Goal: Information Seeking & Learning: Check status

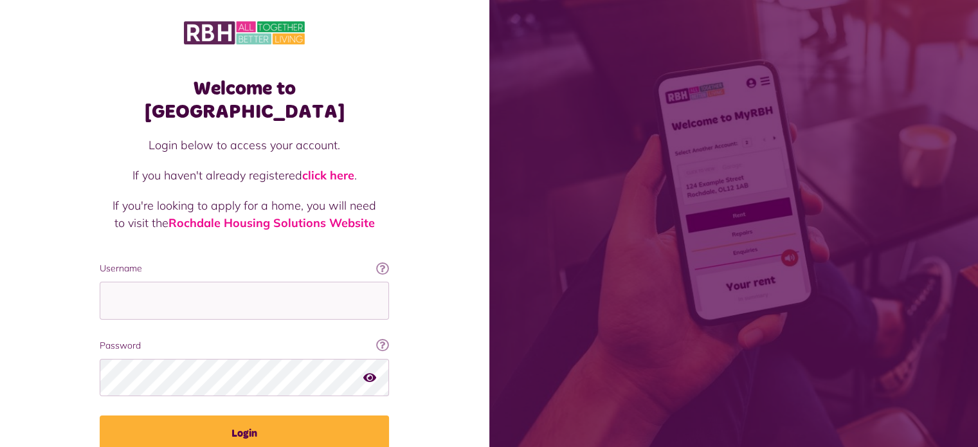
type input "**********"
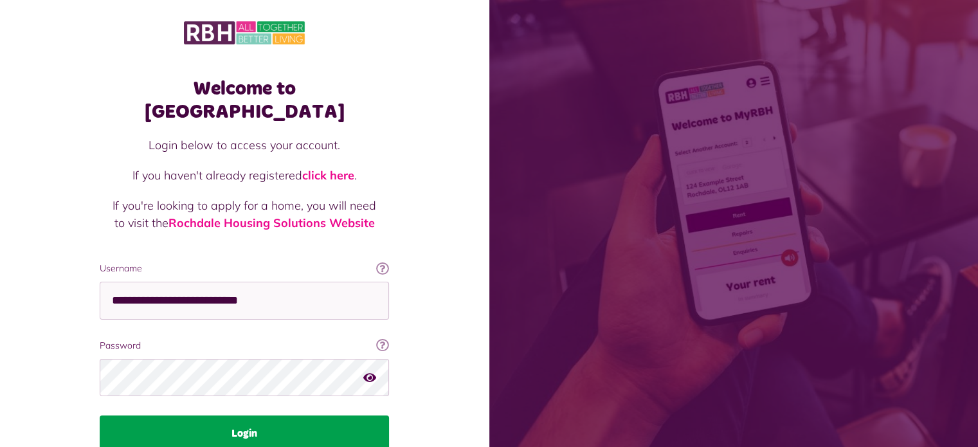
click at [253, 415] on button "Login" at bounding box center [244, 433] width 289 height 36
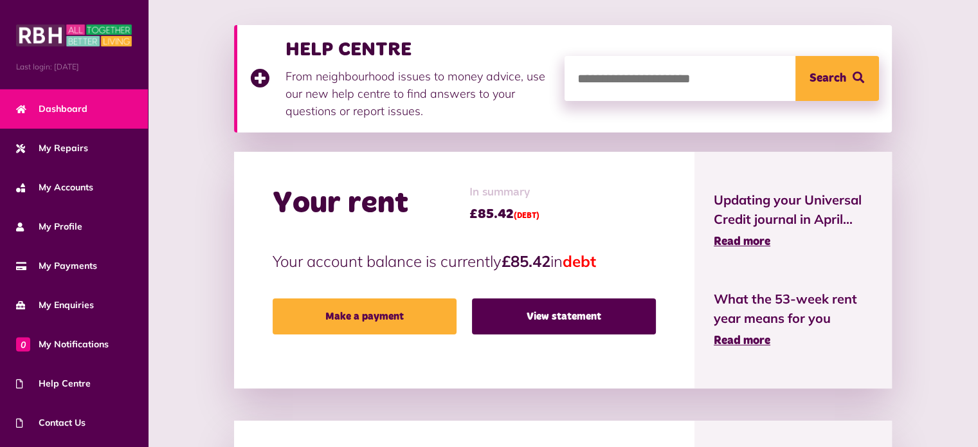
scroll to position [170, 0]
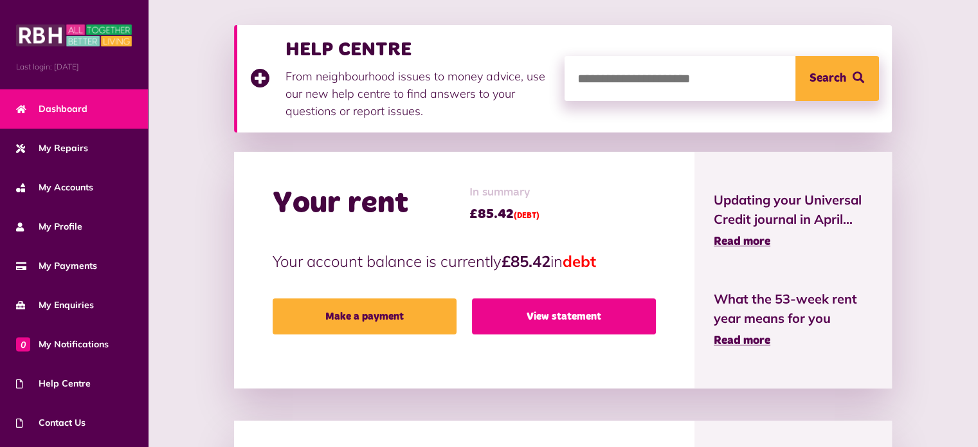
click at [577, 322] on link "View statement" at bounding box center [564, 316] width 184 height 36
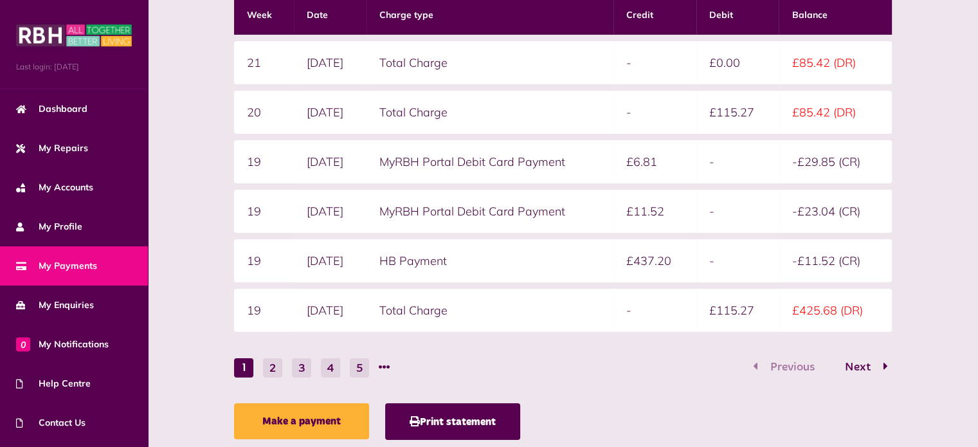
scroll to position [302, 0]
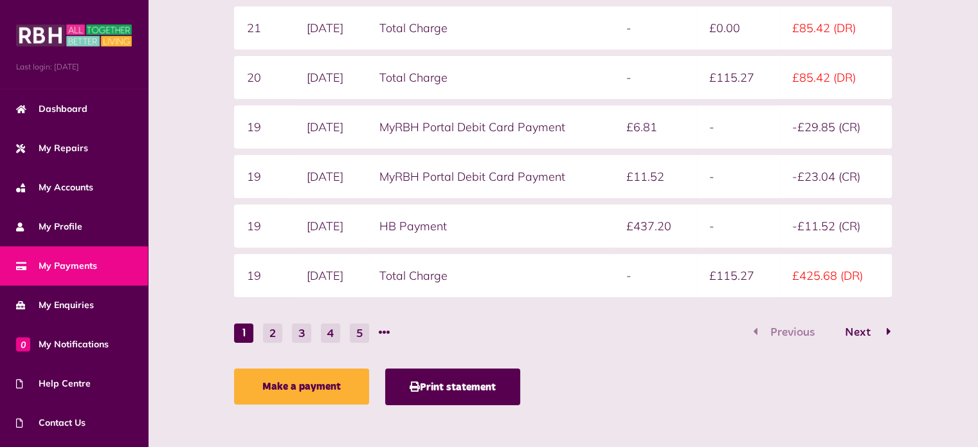
click at [865, 327] on span "Next" at bounding box center [857, 333] width 45 height 12
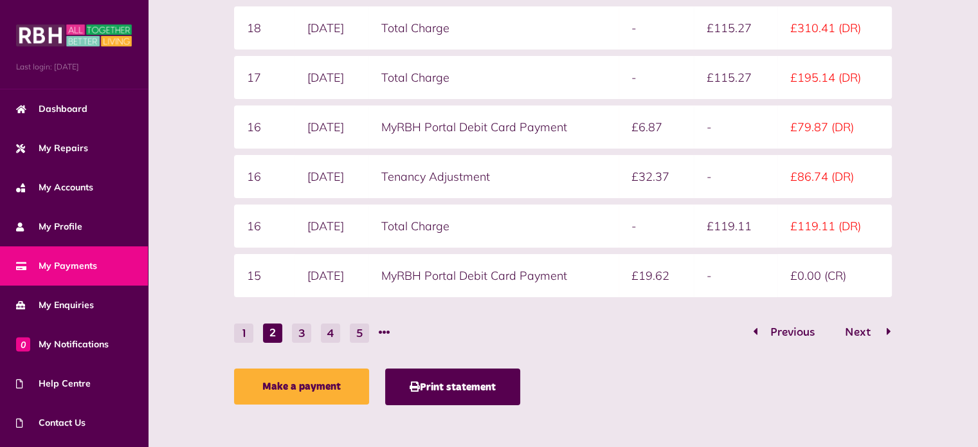
click at [863, 329] on span "Next" at bounding box center [857, 333] width 45 height 12
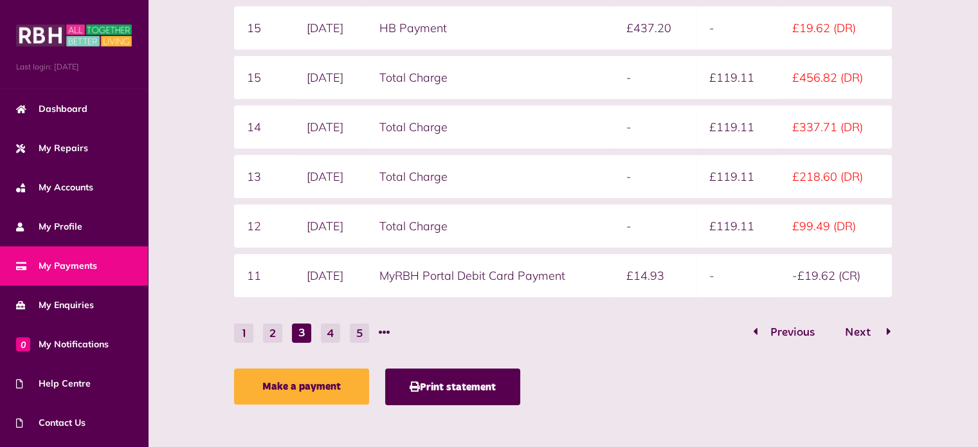
click at [866, 327] on span "Next" at bounding box center [857, 333] width 45 height 12
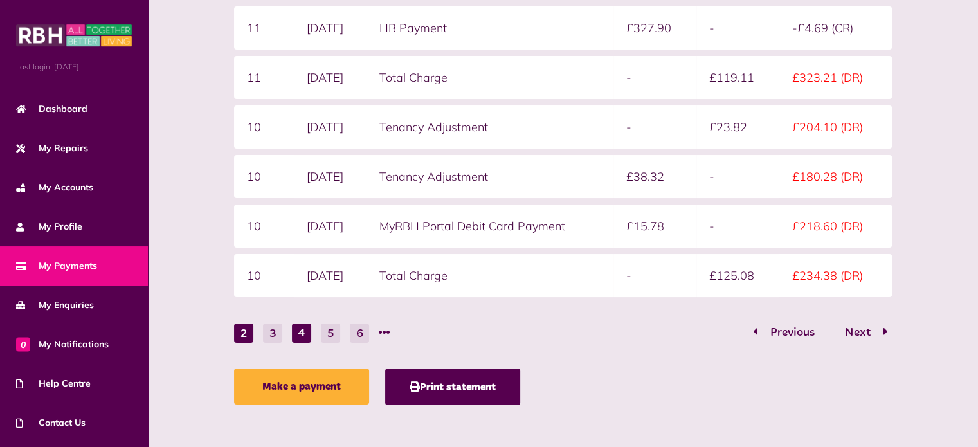
click at [246, 329] on button "2" at bounding box center [243, 332] width 19 height 19
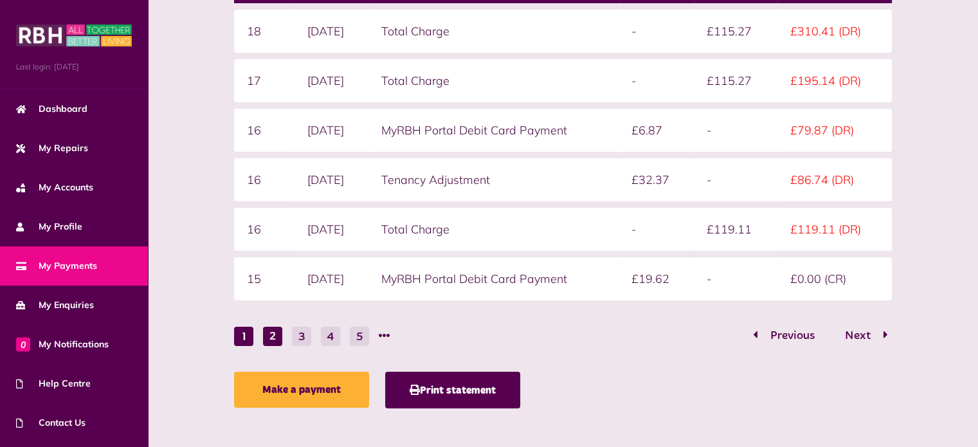
scroll to position [300, 0]
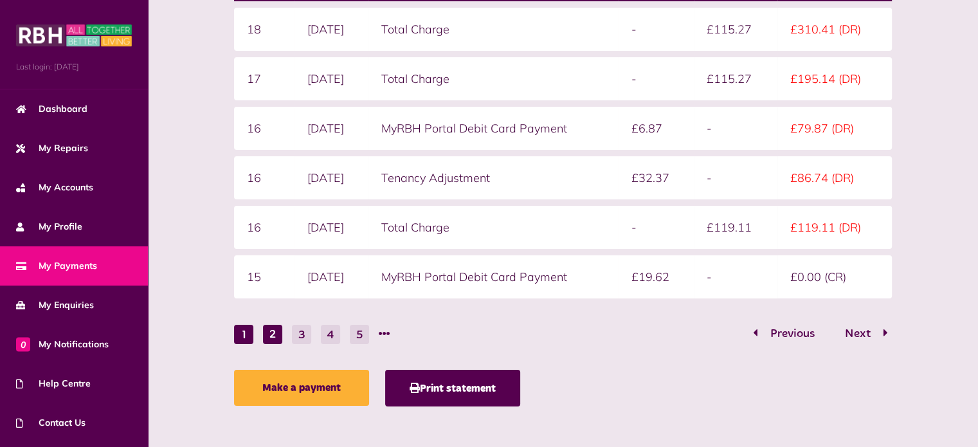
click at [242, 327] on button "1" at bounding box center [243, 334] width 19 height 19
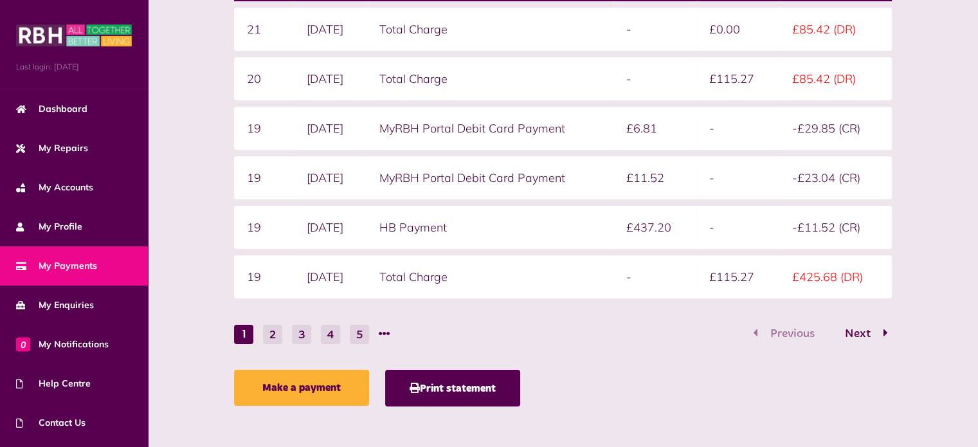
click at [729, 373] on div "Make a payment Print statement" at bounding box center [562, 391] width 657 height 43
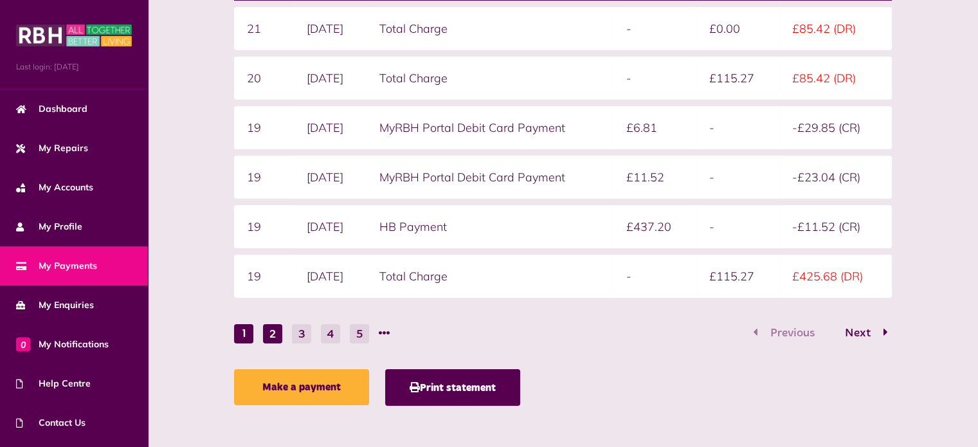
click at [277, 338] on button "2" at bounding box center [272, 333] width 19 height 19
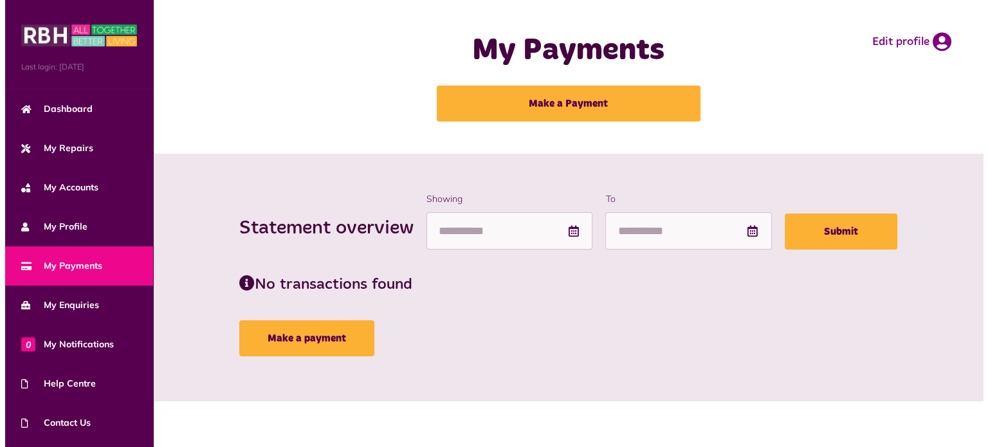
scroll to position [0, 0]
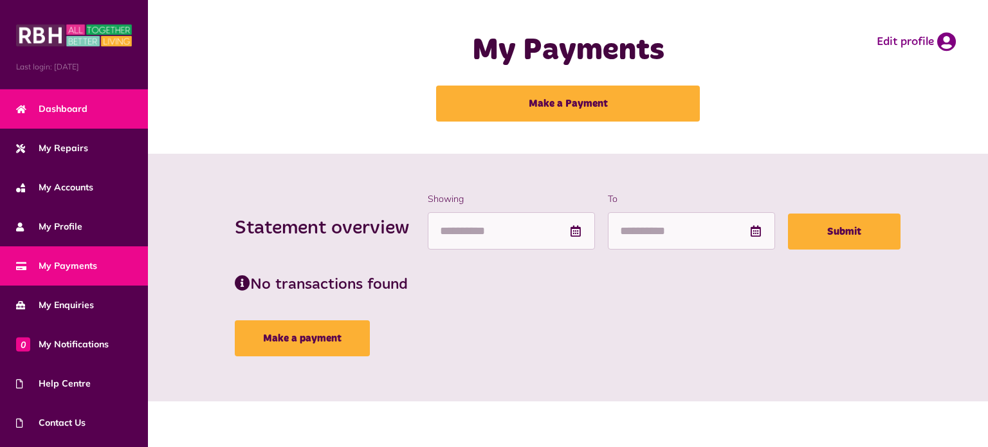
click at [107, 108] on link "Dashboard" at bounding box center [74, 108] width 148 height 39
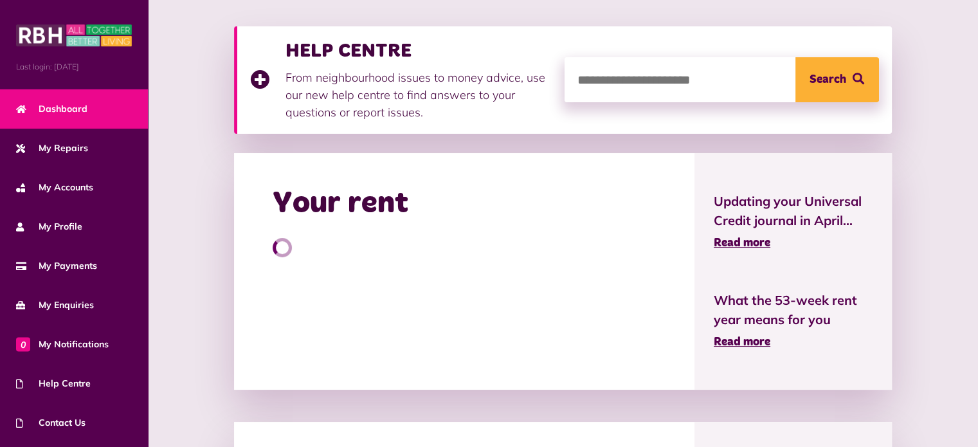
scroll to position [170, 0]
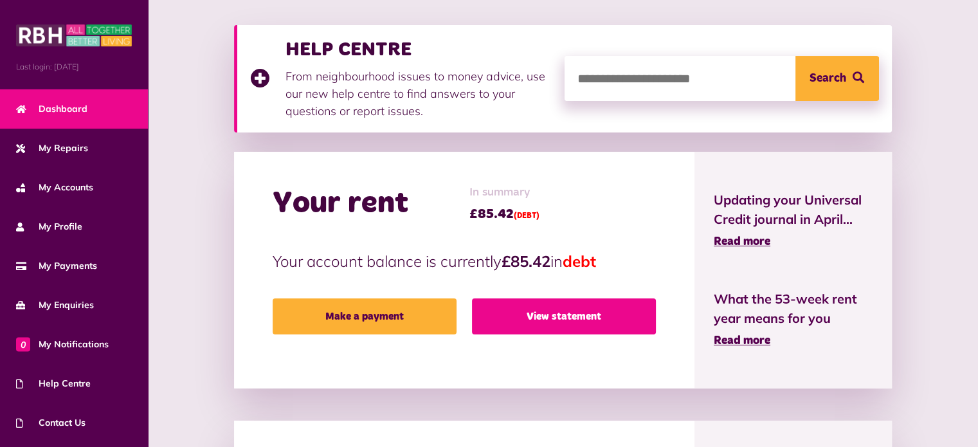
click at [598, 324] on link "View statement" at bounding box center [564, 316] width 184 height 36
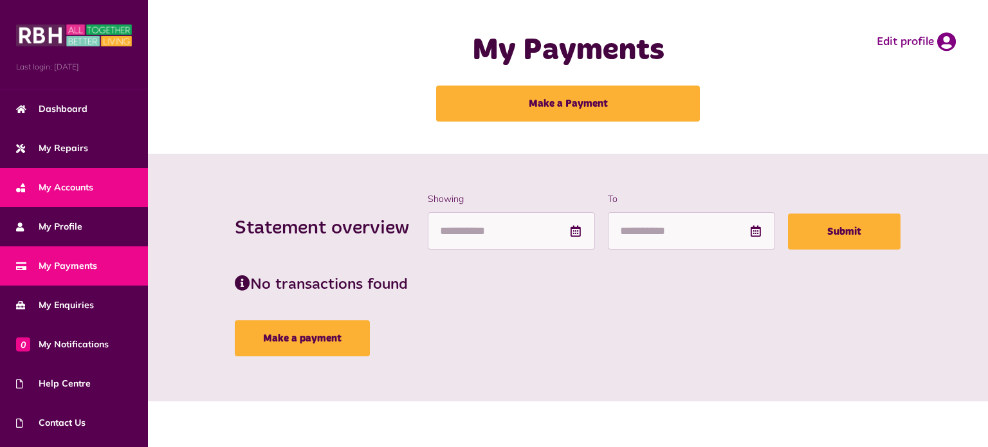
click at [64, 190] on span "My Accounts" at bounding box center [54, 188] width 77 height 14
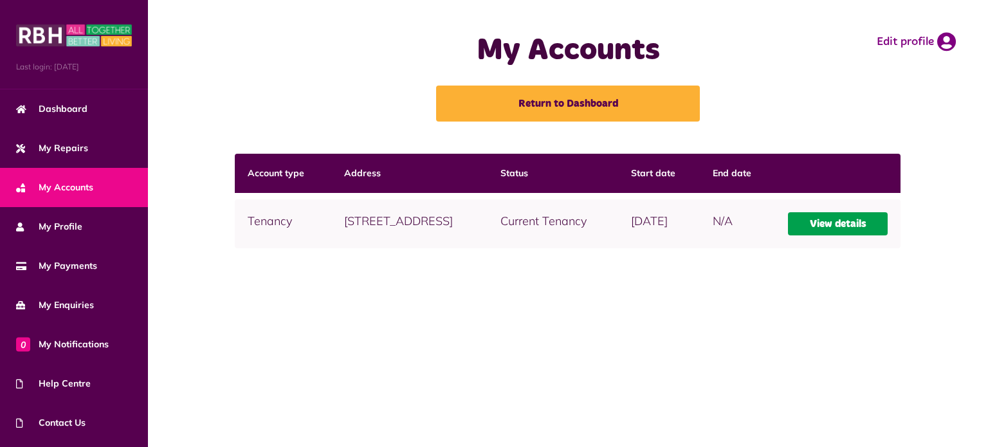
click at [830, 226] on link "View details" at bounding box center [838, 223] width 100 height 23
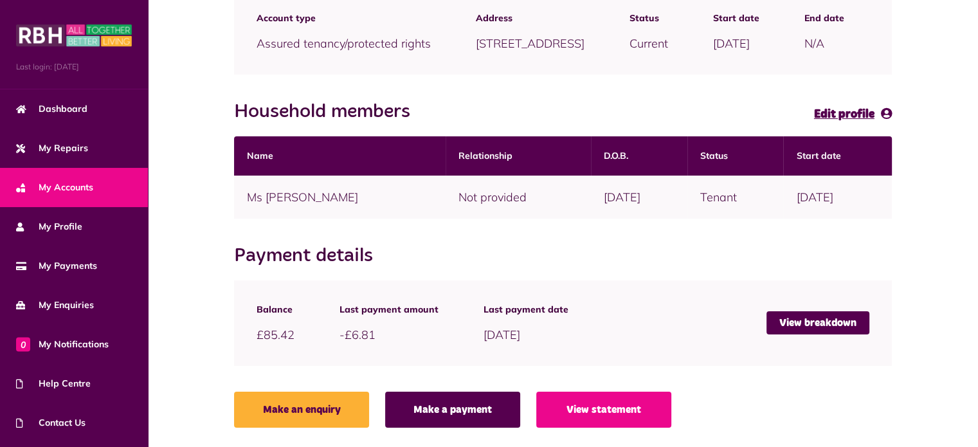
scroll to position [217, 0]
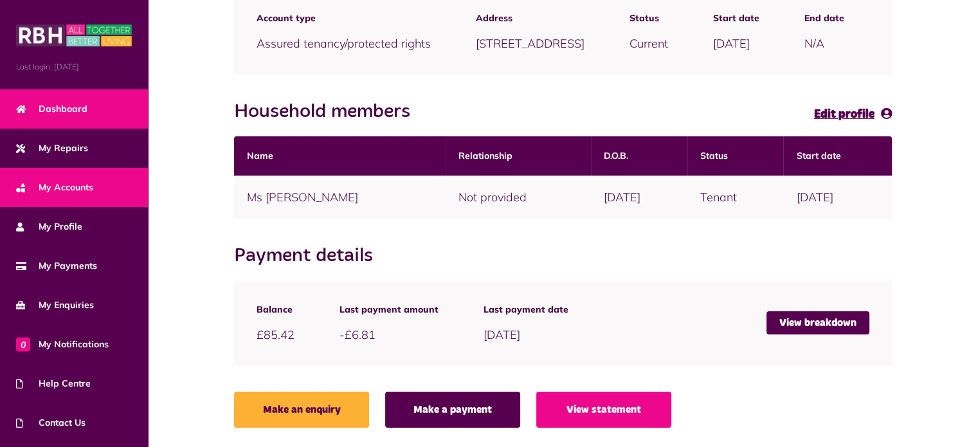
click at [67, 113] on span "Dashboard" at bounding box center [51, 109] width 71 height 14
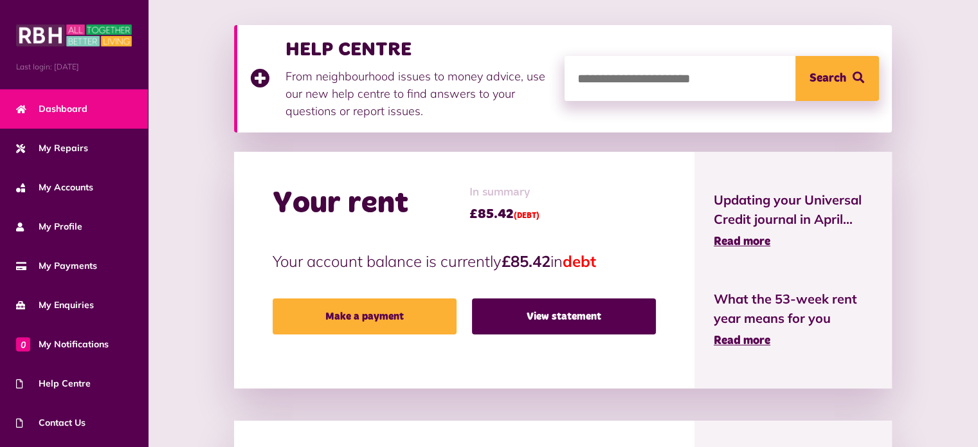
scroll to position [171, 0]
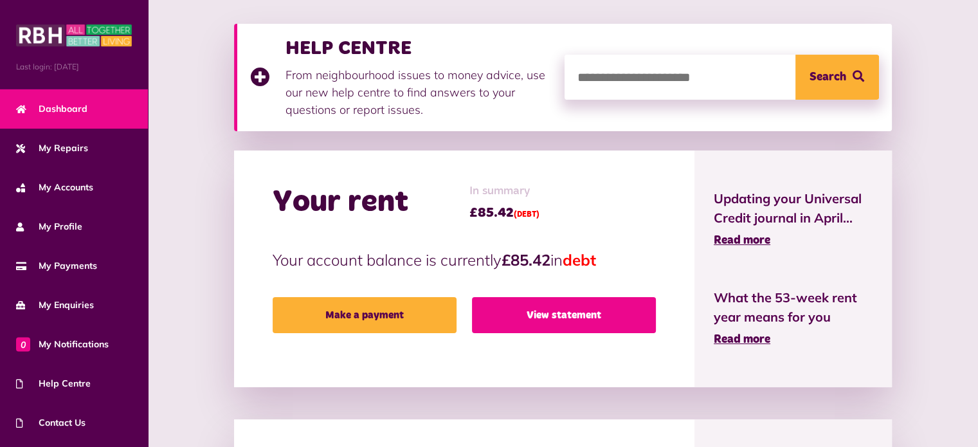
click at [566, 321] on link "View statement" at bounding box center [564, 315] width 184 height 36
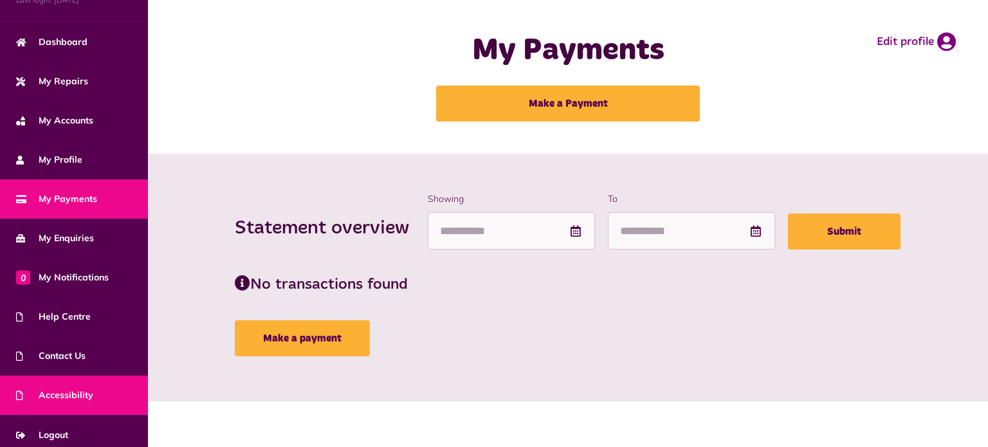
scroll to position [73, 0]
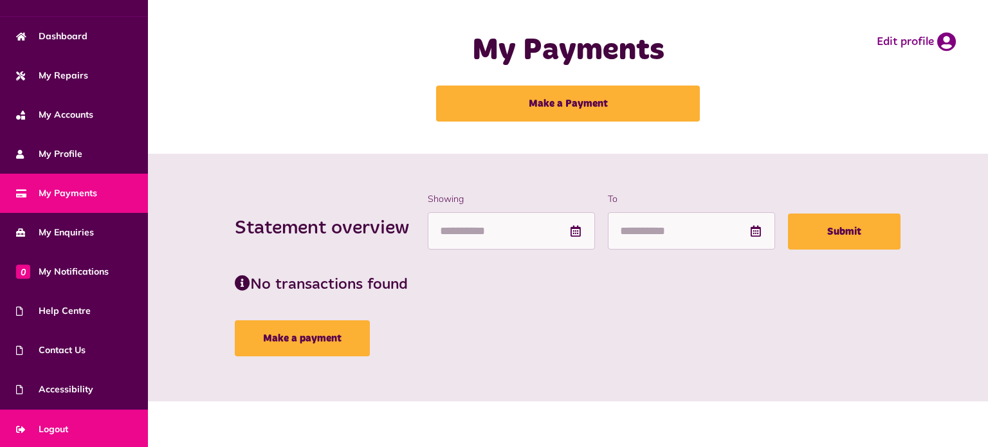
click at [51, 429] on span "Logout" at bounding box center [42, 429] width 52 height 14
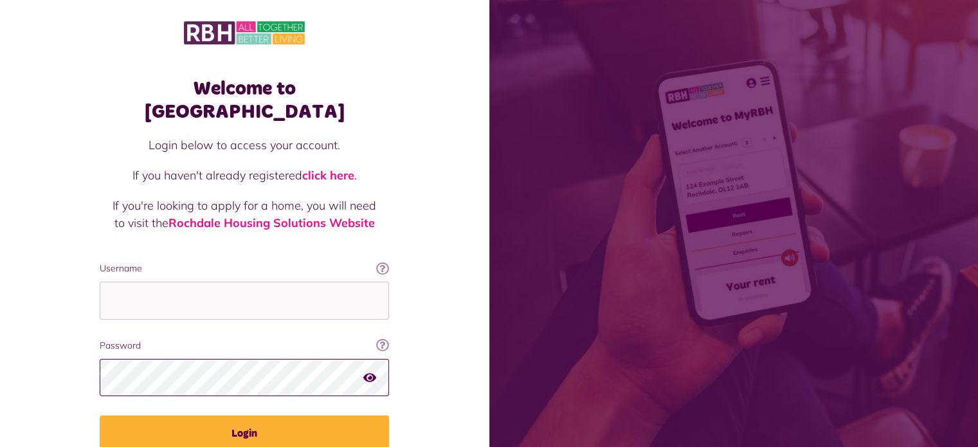
type input "**********"
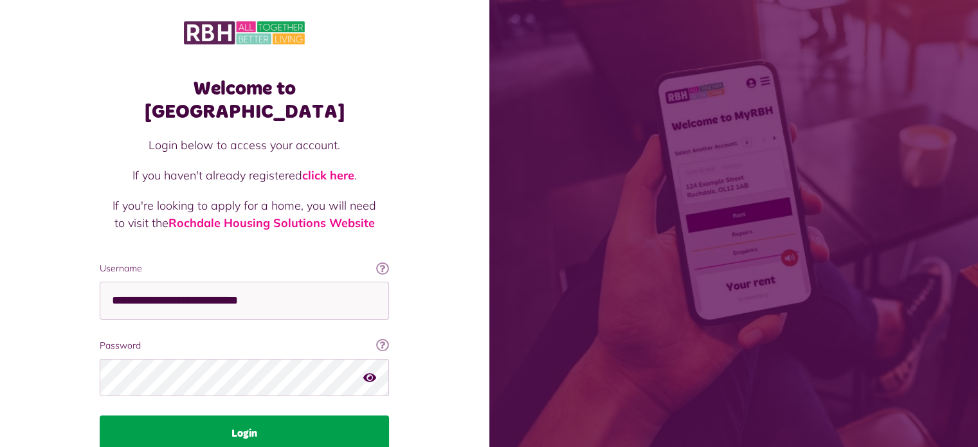
click at [268, 415] on button "Login" at bounding box center [244, 433] width 289 height 36
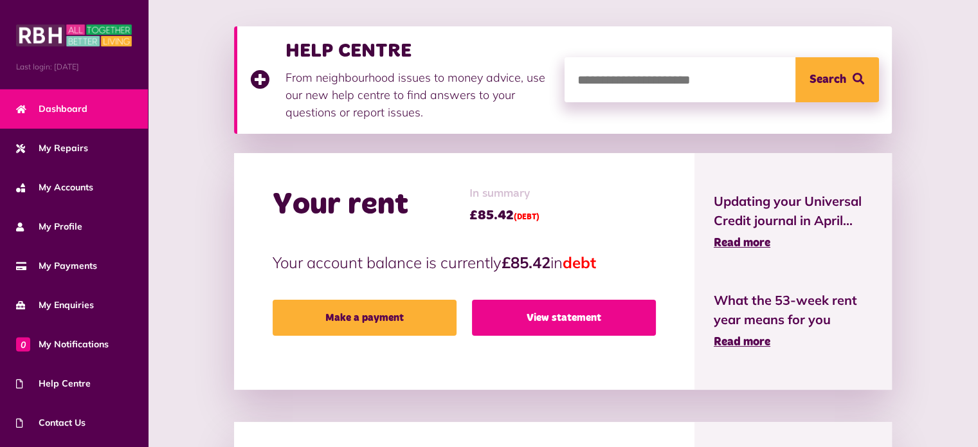
scroll to position [170, 0]
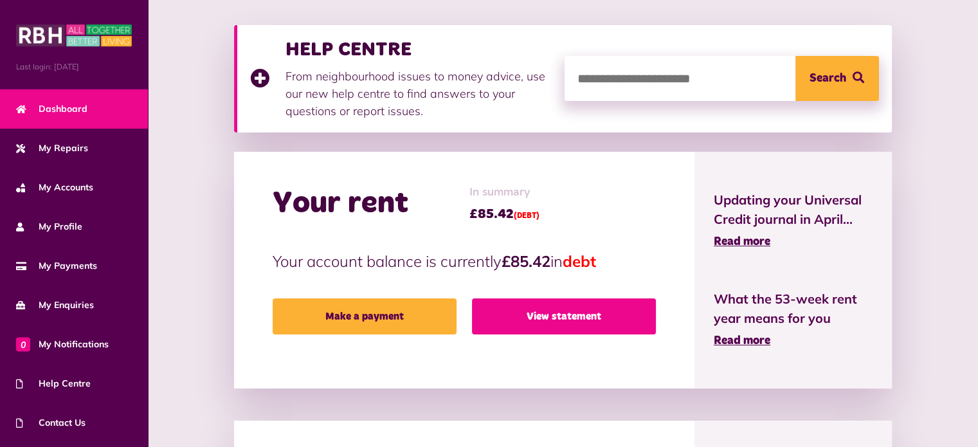
click at [556, 314] on link "View statement" at bounding box center [564, 316] width 184 height 36
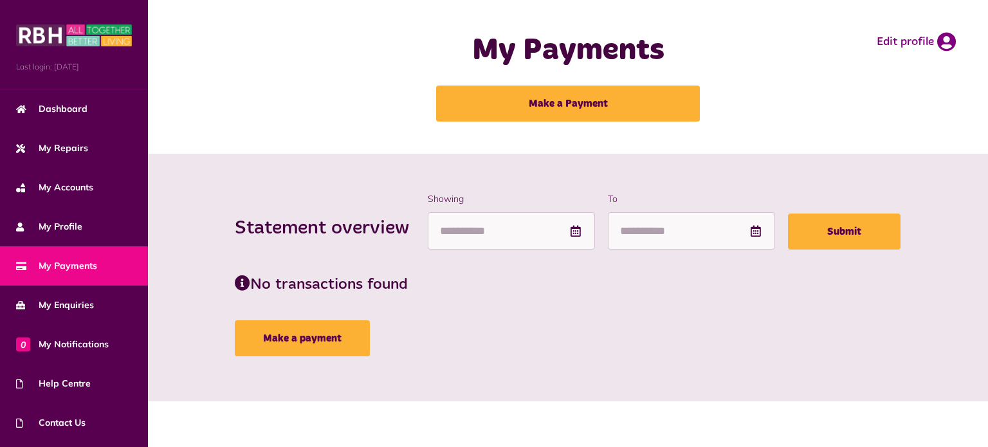
click at [573, 233] on icon at bounding box center [575, 231] width 13 height 12
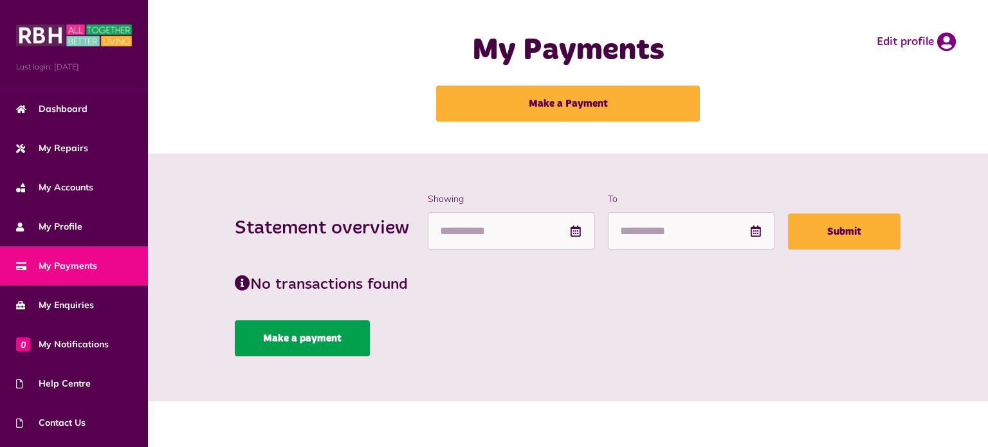
click at [265, 333] on link "Make a payment" at bounding box center [302, 338] width 135 height 36
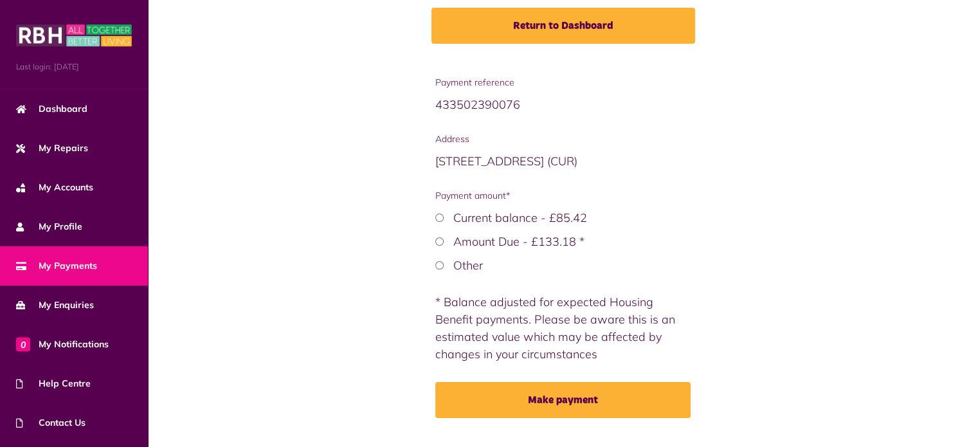
scroll to position [171, 0]
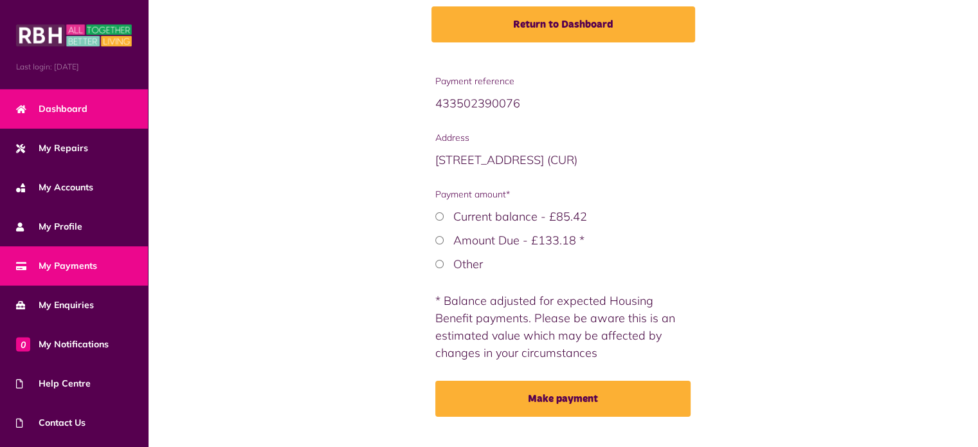
click at [83, 120] on link "Dashboard" at bounding box center [74, 108] width 148 height 39
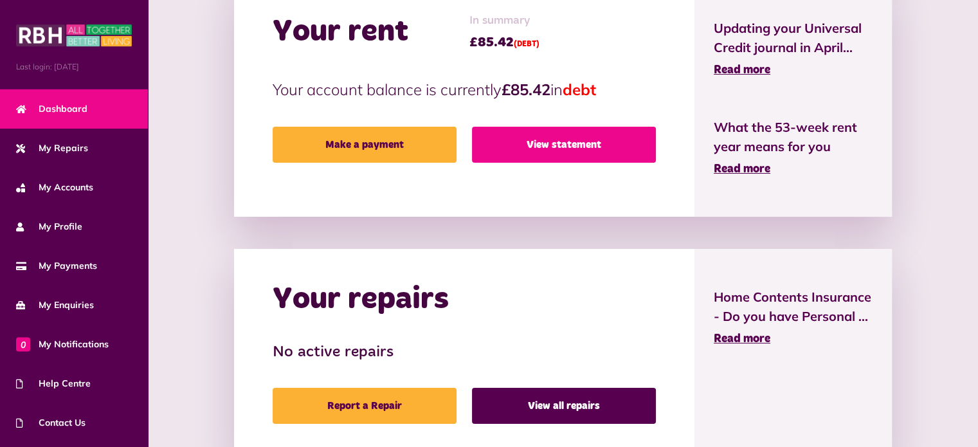
scroll to position [343, 0]
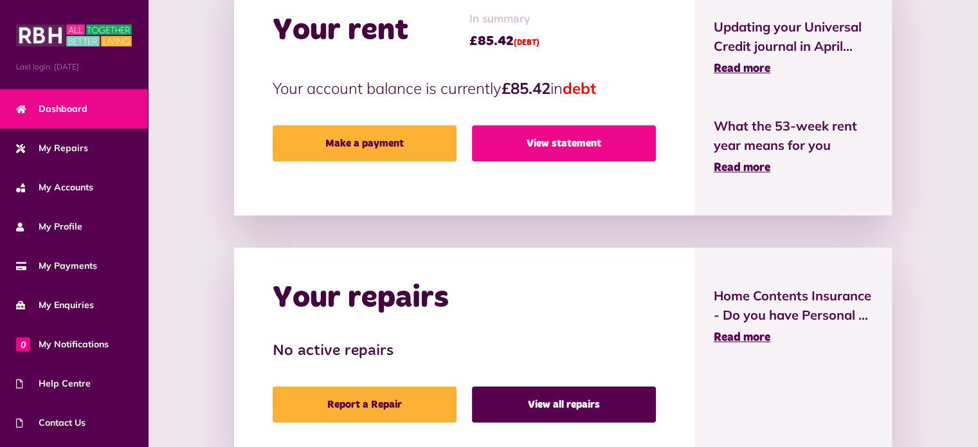
click at [563, 132] on link "View statement" at bounding box center [564, 143] width 184 height 36
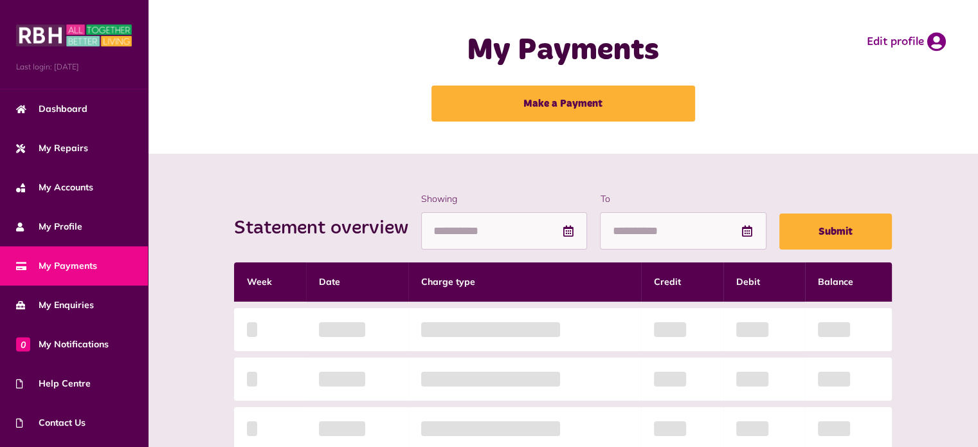
scroll to position [256, 0]
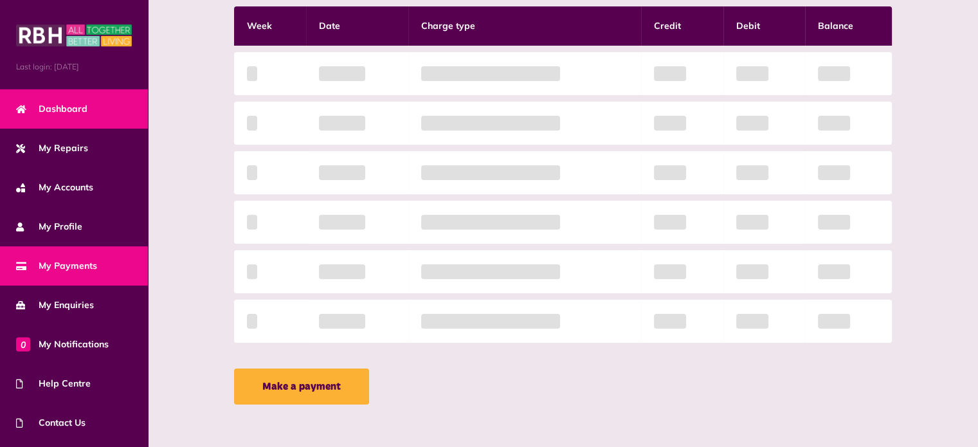
click at [44, 105] on span "Dashboard" at bounding box center [51, 109] width 71 height 14
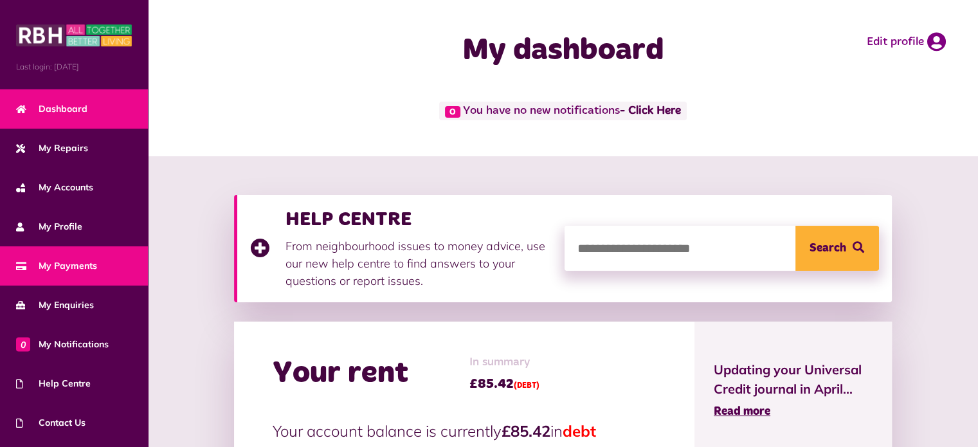
click at [55, 264] on span "My Payments" at bounding box center [56, 266] width 81 height 14
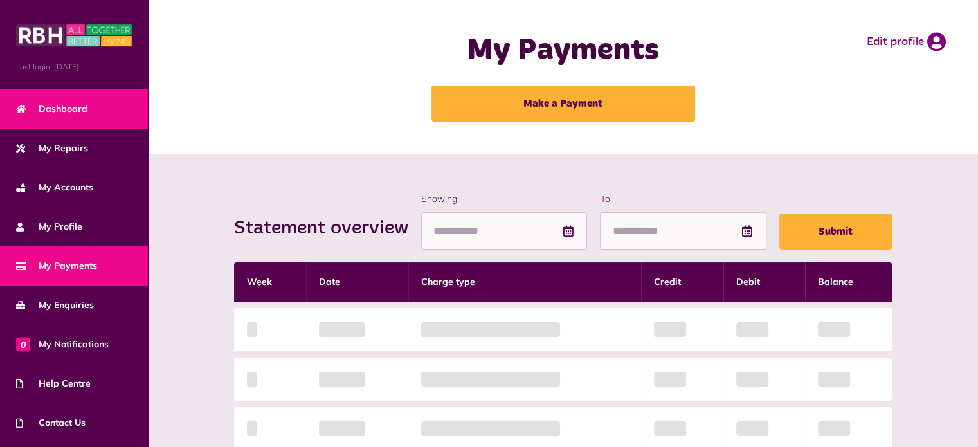
click at [58, 111] on span "Dashboard" at bounding box center [51, 109] width 71 height 14
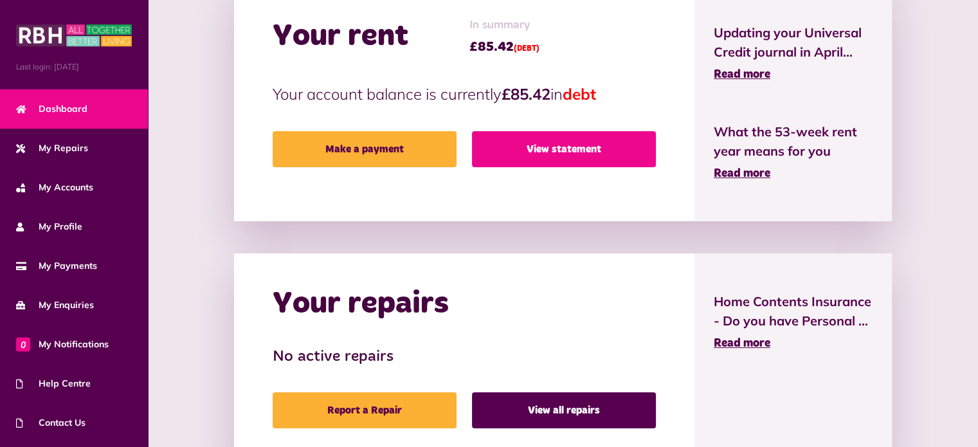
scroll to position [338, 0]
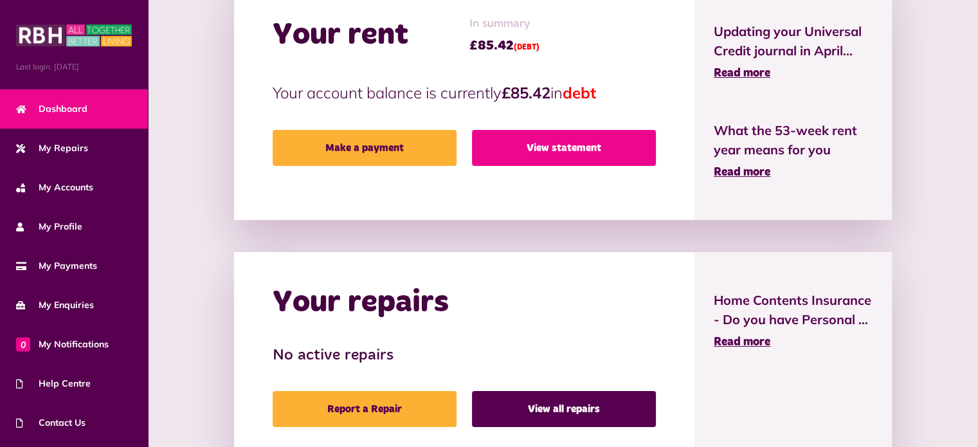
click at [581, 149] on link "View statement" at bounding box center [564, 148] width 184 height 36
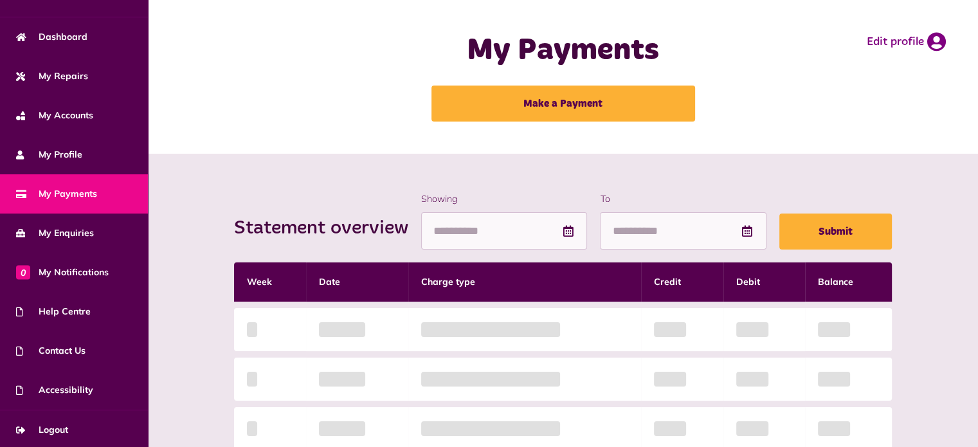
scroll to position [73, 0]
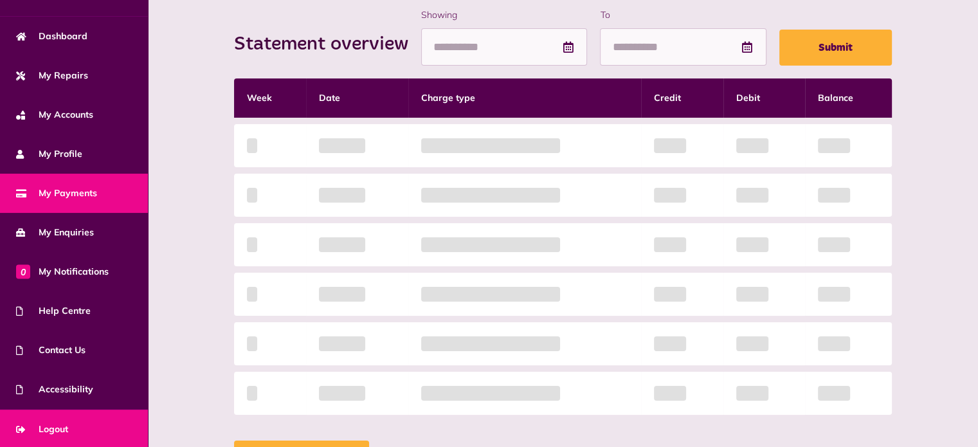
click at [51, 428] on span "Logout" at bounding box center [42, 429] width 52 height 14
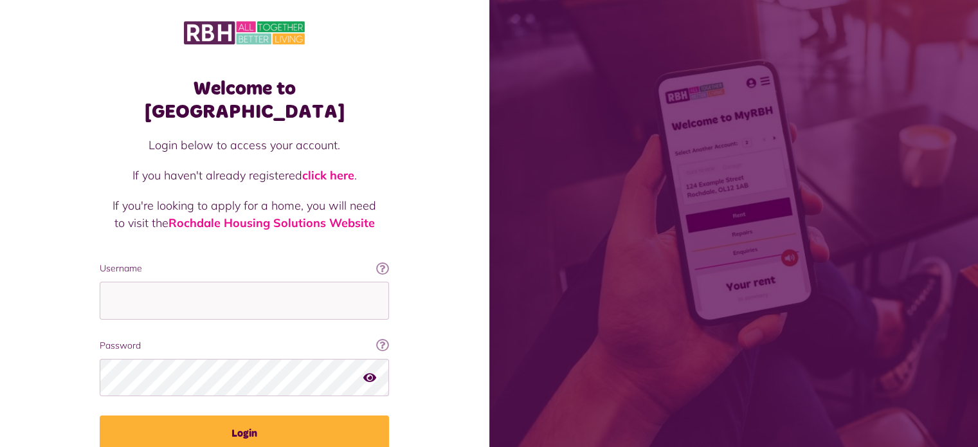
type input "**********"
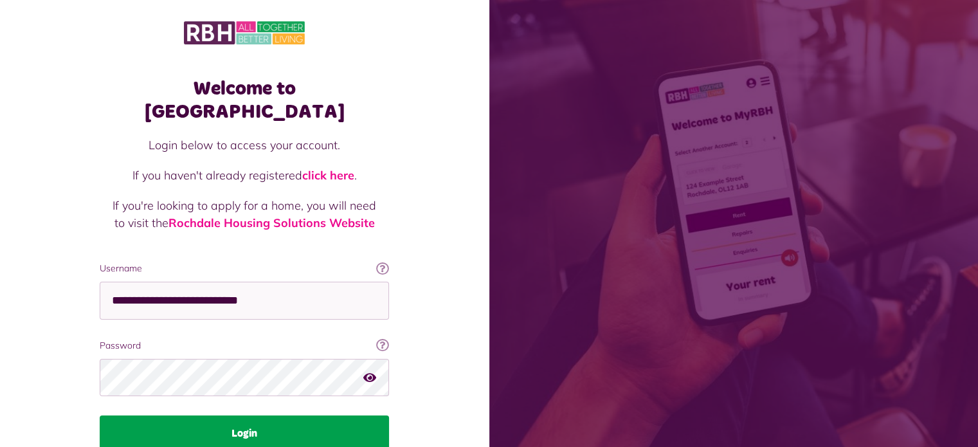
click at [289, 415] on button "Login" at bounding box center [244, 433] width 289 height 36
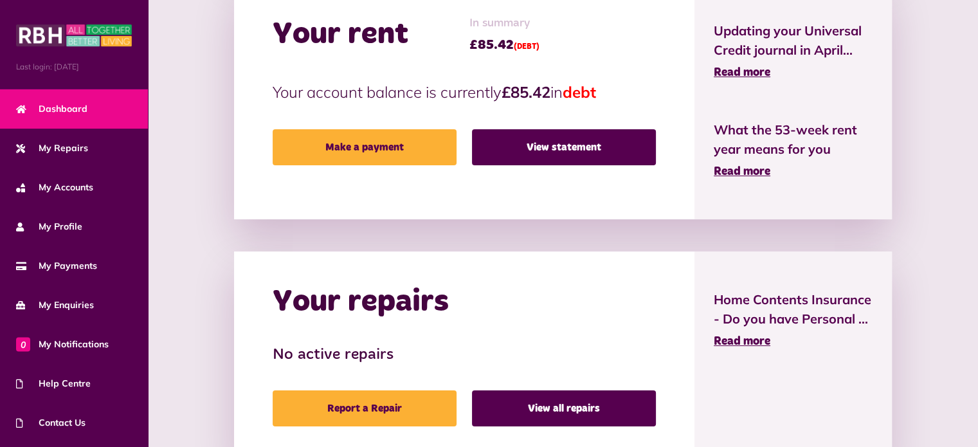
scroll to position [340, 0]
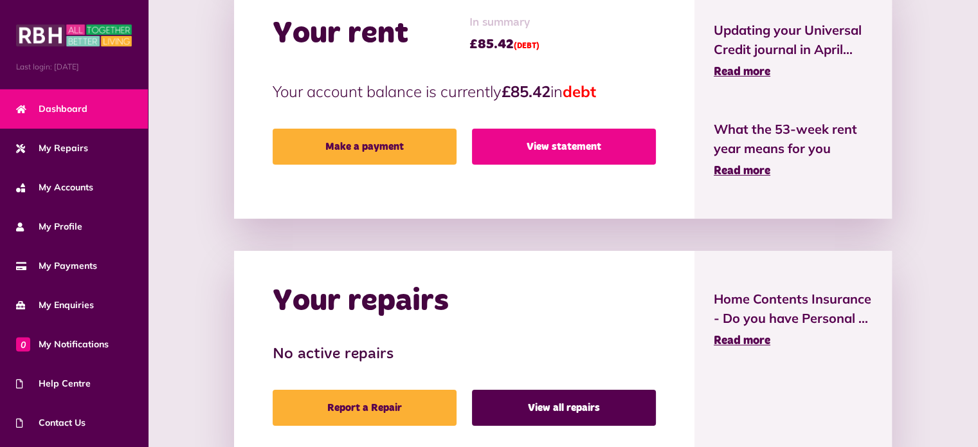
click at [566, 151] on link "View statement" at bounding box center [564, 147] width 184 height 36
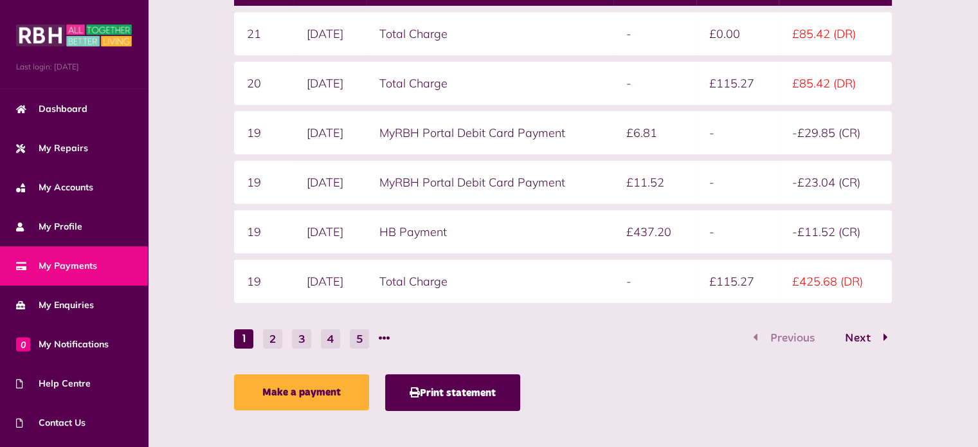
scroll to position [302, 0]
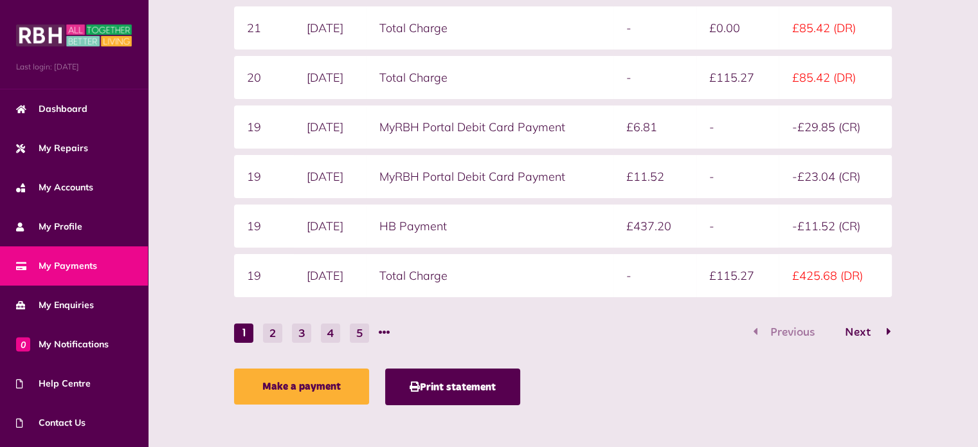
click at [882, 329] on button "Next" at bounding box center [861, 332] width 60 height 19
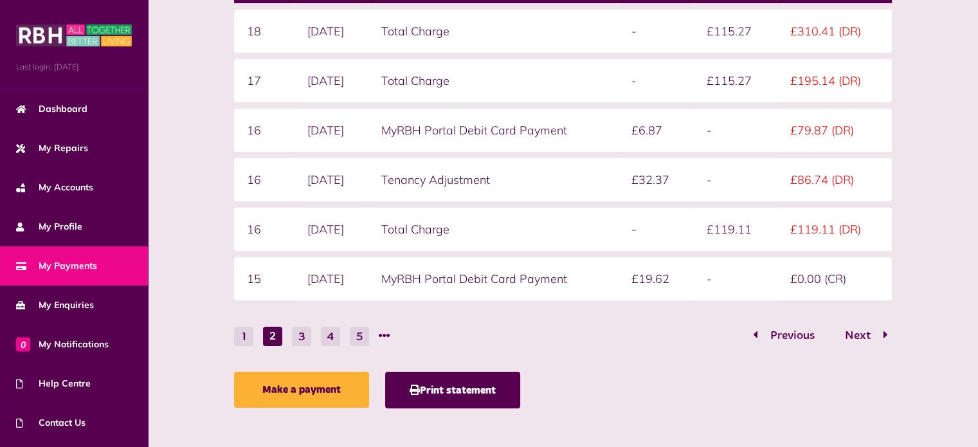
scroll to position [300, 0]
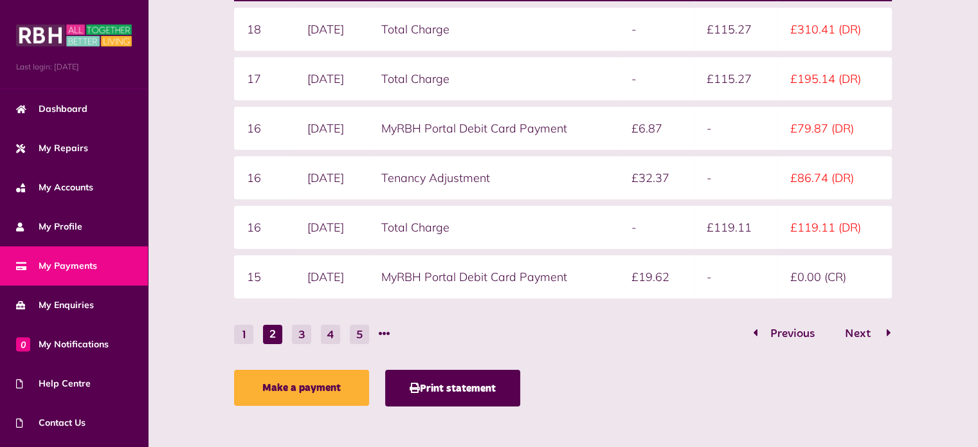
click at [861, 331] on span "Next" at bounding box center [857, 334] width 45 height 12
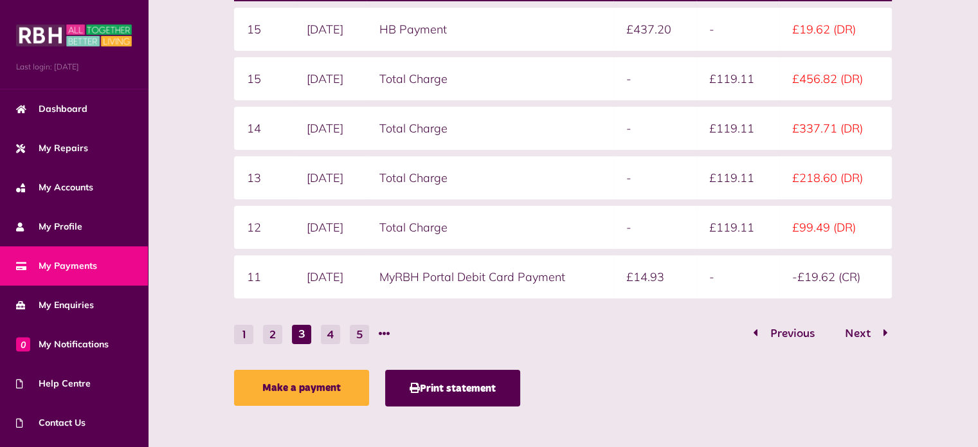
click at [705, 341] on div "Statement overview Showing To Submit Week Date Charge type Credit Debit Balance…" at bounding box center [563, 152] width 670 height 521
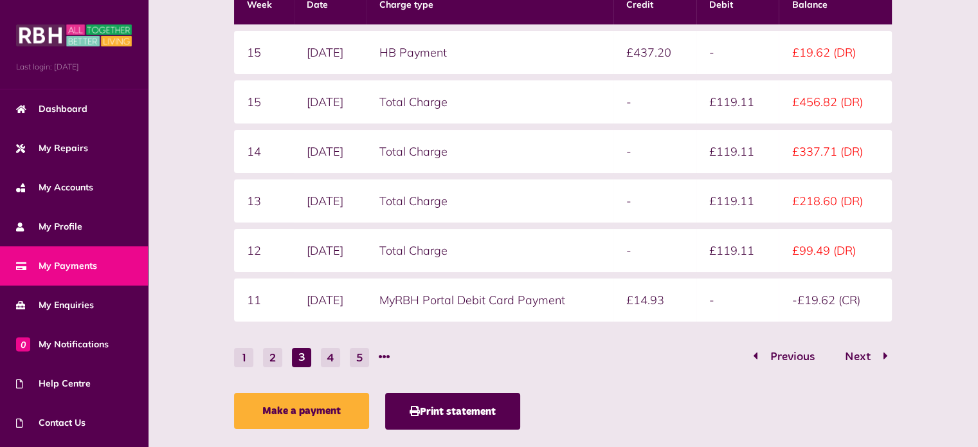
scroll to position [283, 0]
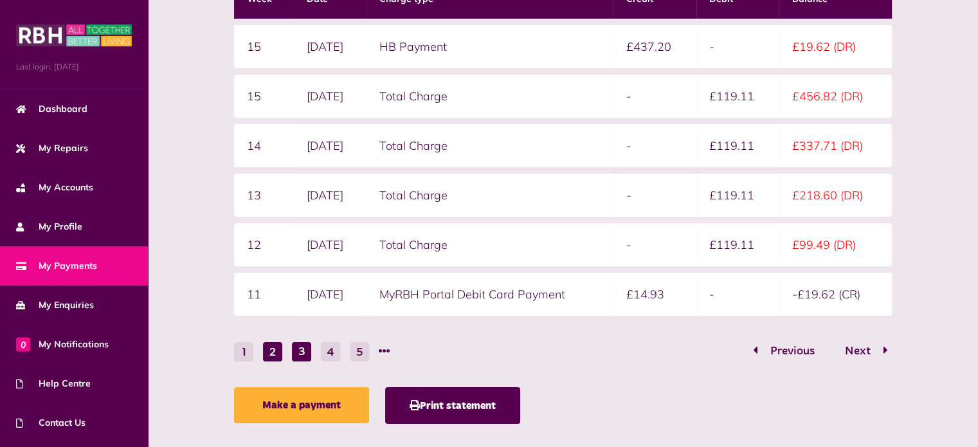
click at [273, 352] on button "2" at bounding box center [272, 351] width 19 height 19
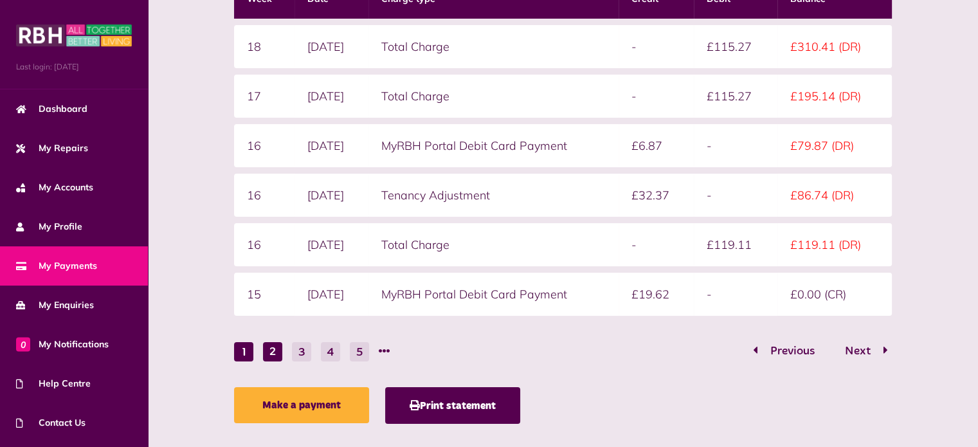
click at [252, 349] on button "1" at bounding box center [243, 351] width 19 height 19
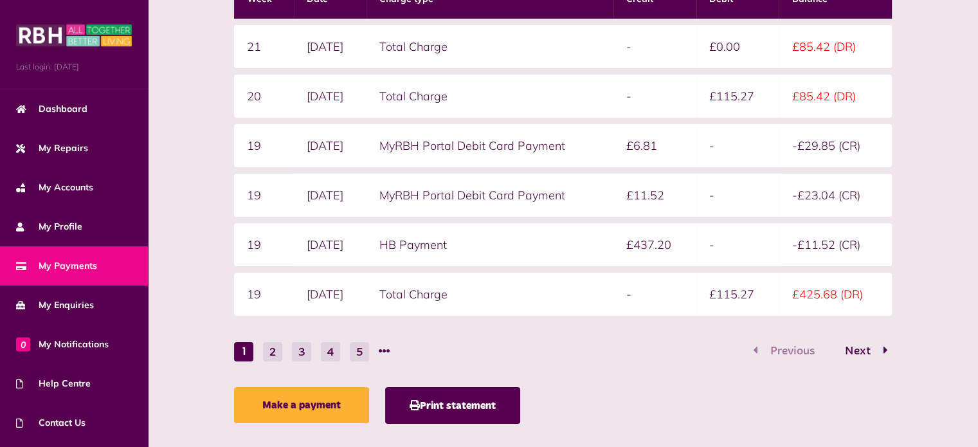
click at [687, 398] on div "Make a payment Print statement" at bounding box center [562, 408] width 657 height 43
click at [695, 350] on nav "1 2 3 4 5 Previous Next" at bounding box center [562, 351] width 657 height 20
click at [877, 345] on span "Next" at bounding box center [857, 351] width 45 height 12
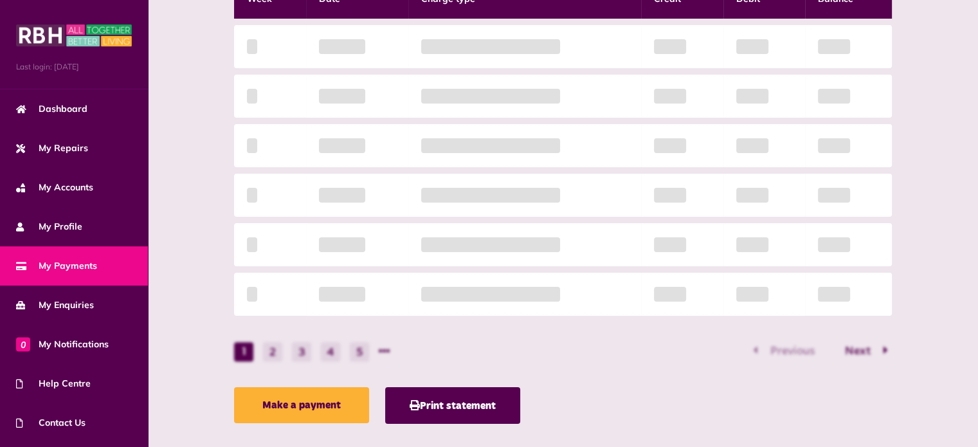
click at [877, 344] on div "Statement overview Showing To Submit Week Date Charge type Credit Debit Balance…" at bounding box center [563, 169] width 670 height 521
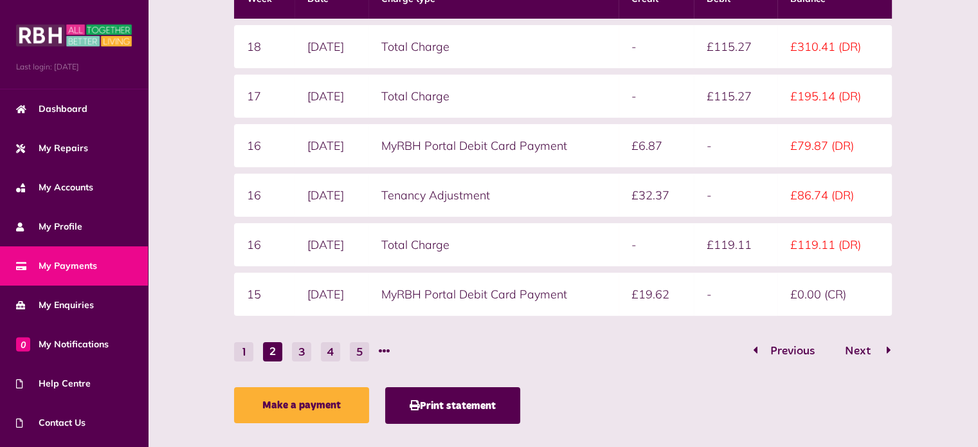
click at [877, 345] on span "Next" at bounding box center [857, 351] width 45 height 12
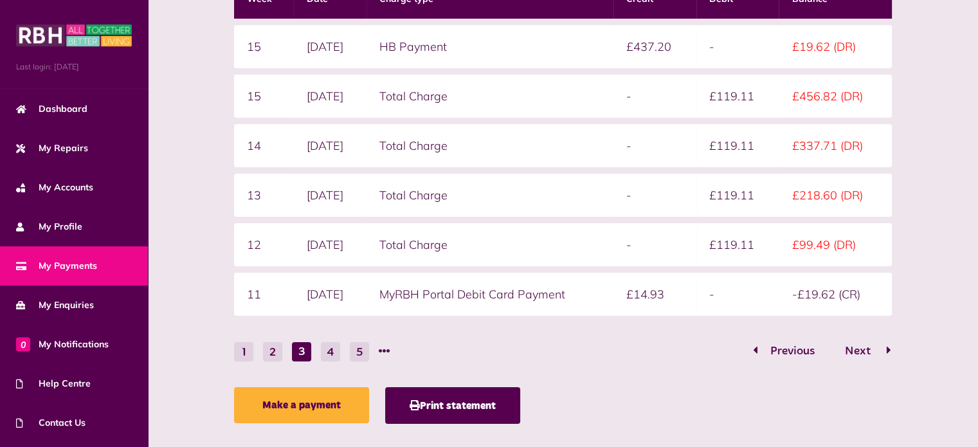
click at [879, 345] on span "Next" at bounding box center [857, 351] width 45 height 12
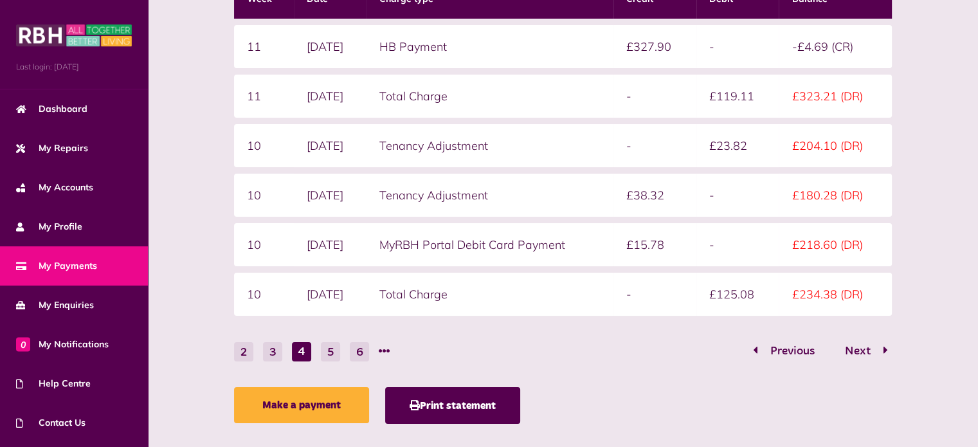
click at [664, 411] on div "Make a payment Print statement" at bounding box center [562, 408] width 657 height 43
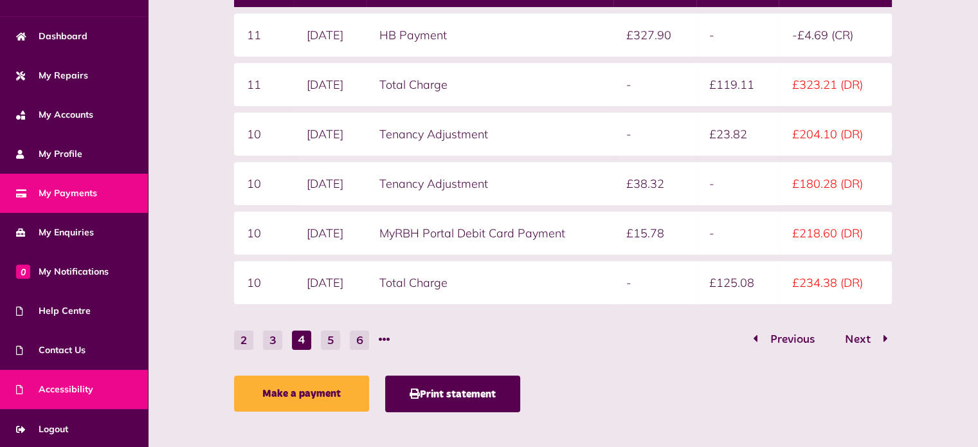
scroll to position [302, 0]
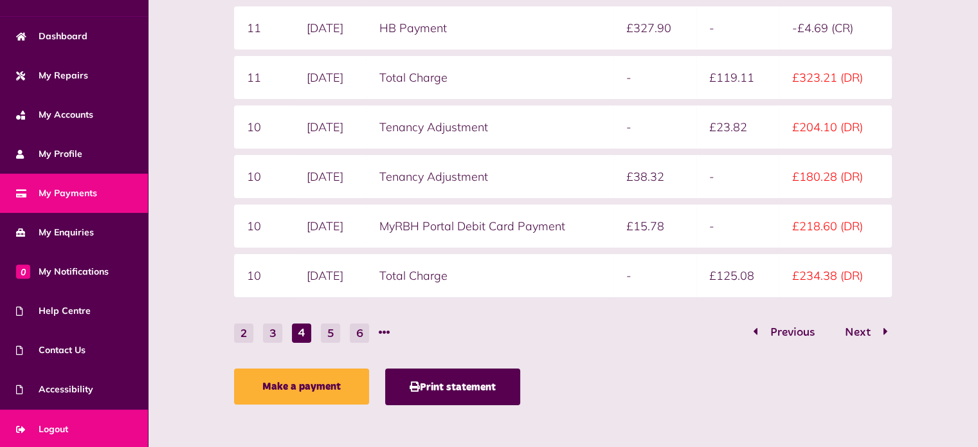
click at [69, 421] on link "Logout" at bounding box center [74, 429] width 148 height 39
